Goal: Information Seeking & Learning: Learn about a topic

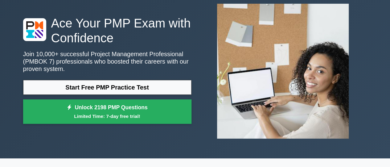
scroll to position [37, 0]
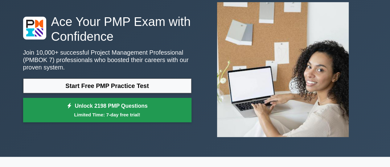
click at [139, 104] on link "Unlock 2198 PMP Questions Limited Time: 7-day free trial!" at bounding box center [107, 110] width 168 height 25
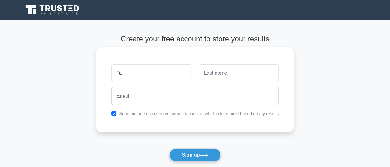
type input "Taiwo"
click at [212, 76] on input "text" at bounding box center [239, 73] width 80 height 18
type input "Adeopa"
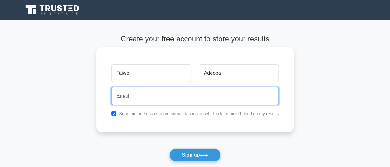
click at [219, 97] on input "email" at bounding box center [195, 96] width 168 height 18
type input "taeadeopa11@gmail.com"
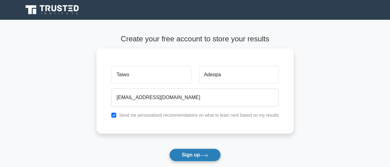
click at [199, 153] on button "Sign up" at bounding box center [195, 154] width 52 height 13
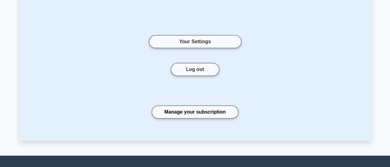
scroll to position [40, 0]
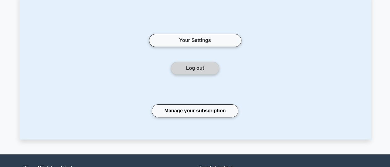
click at [202, 69] on button "Log out" at bounding box center [195, 68] width 48 height 13
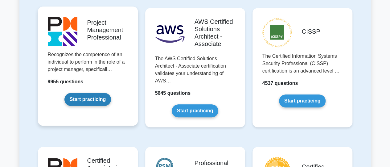
scroll to position [161, 0]
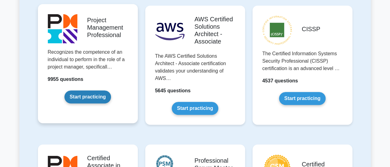
click at [91, 97] on link "Start practicing" at bounding box center [87, 96] width 47 height 13
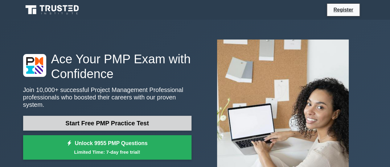
click at [140, 118] on link "Start Free PMP Practice Test" at bounding box center [107, 123] width 168 height 15
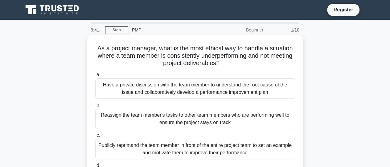
click at [172, 86] on div "Have a private discussion with the team member to understand the root cause of …" at bounding box center [195, 88] width 200 height 20
click at [95, 77] on input "a. Have a private discussion with the team member to understand the root cause …" at bounding box center [95, 75] width 0 height 4
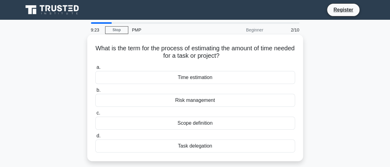
click at [195, 77] on div "Time estimation" at bounding box center [195, 77] width 200 height 13
click at [95, 69] on input "a. Time estimation" at bounding box center [95, 67] width 0 height 4
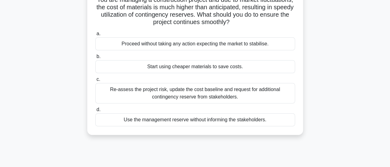
scroll to position [61, 0]
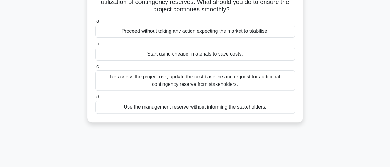
click at [204, 78] on div "Re-assess the project risk, update the cost baseline and request for additional…" at bounding box center [195, 80] width 200 height 20
click at [95, 69] on input "c. Re-assess the project risk, update the cost baseline and request for additio…" at bounding box center [95, 67] width 0 height 4
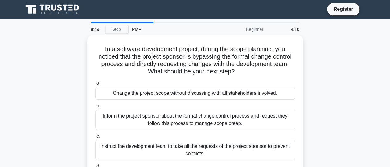
scroll to position [0, 0]
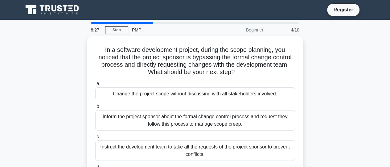
click at [204, 79] on div "a. Change the project scope without discussing with all stakeholders involved. …" at bounding box center [195, 132] width 207 height 106
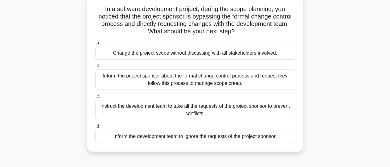
scroll to position [41, 0]
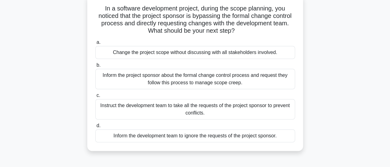
click at [204, 78] on div "Inform the project sponsor about the formal change control process and request …" at bounding box center [195, 79] width 200 height 20
click at [95, 67] on input "b. Inform the project sponsor about the formal change control process and reque…" at bounding box center [95, 65] width 0 height 4
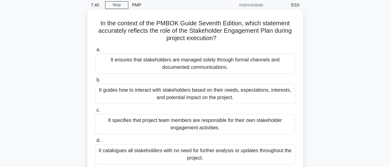
scroll to position [25, 0]
click at [213, 98] on div "It guides how to interact with stakeholders based on their needs, expectations,…" at bounding box center [195, 93] width 200 height 20
click at [95, 82] on input "b. It guides how to interact with stakeholders based on their needs, expectatio…" at bounding box center [95, 80] width 0 height 4
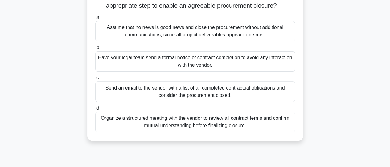
scroll to position [75, 0]
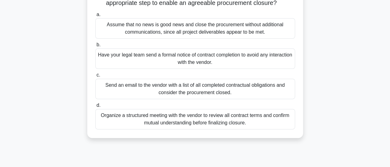
click at [210, 121] on div "Organize a structured meeting with the vendor to review all contract terms and …" at bounding box center [195, 119] width 200 height 20
click at [95, 107] on input "d. Organize a structured meeting with the vendor to review all contract terms a…" at bounding box center [95, 105] width 0 height 4
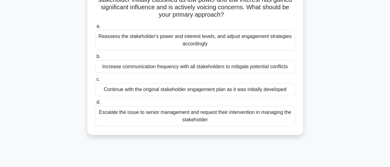
scroll to position [58, 0]
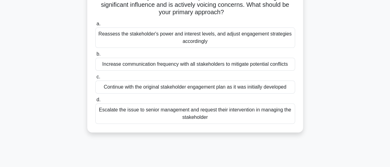
click at [201, 38] on div "Reassess the stakeholder's power and interest levels, and adjust engagement str…" at bounding box center [195, 37] width 200 height 20
click at [95, 26] on input "a. Reassess the stakeholder's power and interest levels, and adjust engagement …" at bounding box center [95, 24] width 0 height 4
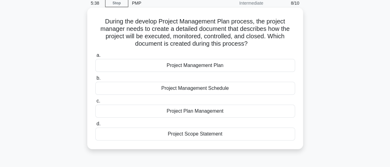
scroll to position [28, 0]
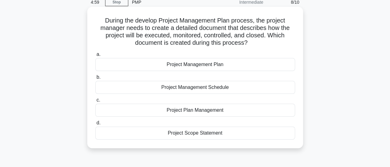
click at [216, 66] on div "Project Management Plan" at bounding box center [195, 64] width 200 height 13
click at [95, 56] on input "a. Project Management Plan" at bounding box center [95, 54] width 0 height 4
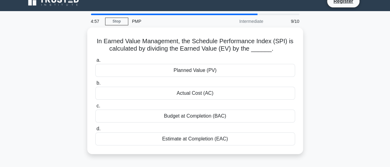
scroll to position [9, 0]
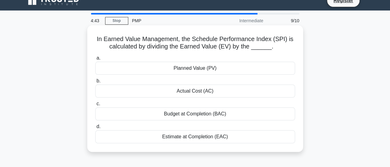
click at [218, 92] on div "Actual Cost (AC)" at bounding box center [195, 91] width 200 height 13
click at [95, 83] on input "b. Actual Cost (AC)" at bounding box center [95, 81] width 0 height 4
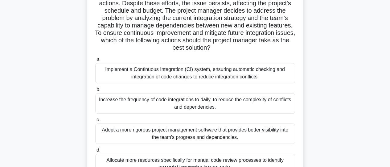
scroll to position [91, 0]
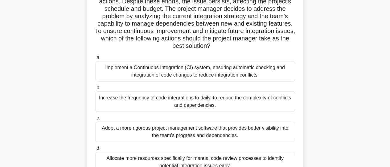
click at [218, 101] on div "Increase the frequency of code integrations to daily, to reduce the complexity …" at bounding box center [195, 101] width 200 height 20
click at [95, 90] on input "b. Increase the frequency of code integrations to daily, to reduce the complexi…" at bounding box center [95, 88] width 0 height 4
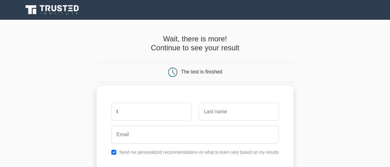
type input "Taiwo"
click at [217, 112] on input "text" at bounding box center [239, 112] width 80 height 18
type input "Adeopa"
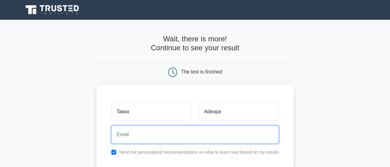
click at [212, 134] on input "email" at bounding box center [195, 135] width 168 height 18
type input "[EMAIL_ADDRESS][DOMAIN_NAME]"
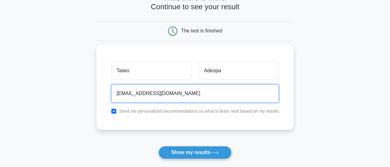
scroll to position [41, 0]
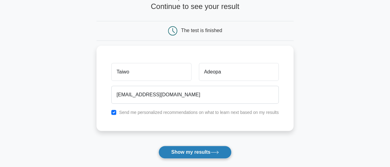
click at [215, 149] on button "Show my results" at bounding box center [195, 152] width 73 height 13
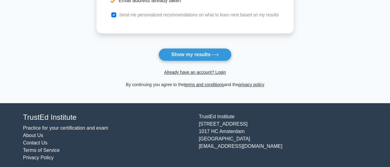
scroll to position [176, 0]
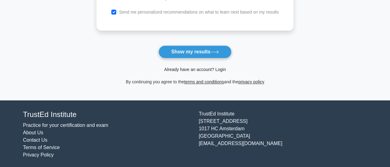
click at [220, 67] on link "Already have an account? Login" at bounding box center [195, 69] width 62 height 5
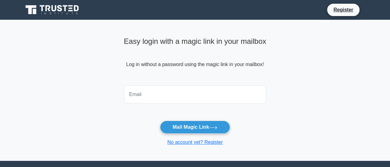
click at [214, 92] on input "email" at bounding box center [195, 94] width 143 height 18
type input "taeadeopa11@gmail.com"
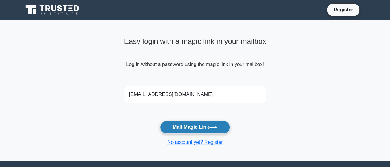
click at [212, 124] on button "Mail Magic Link" at bounding box center [195, 127] width 70 height 13
